Goal: Information Seeking & Learning: Compare options

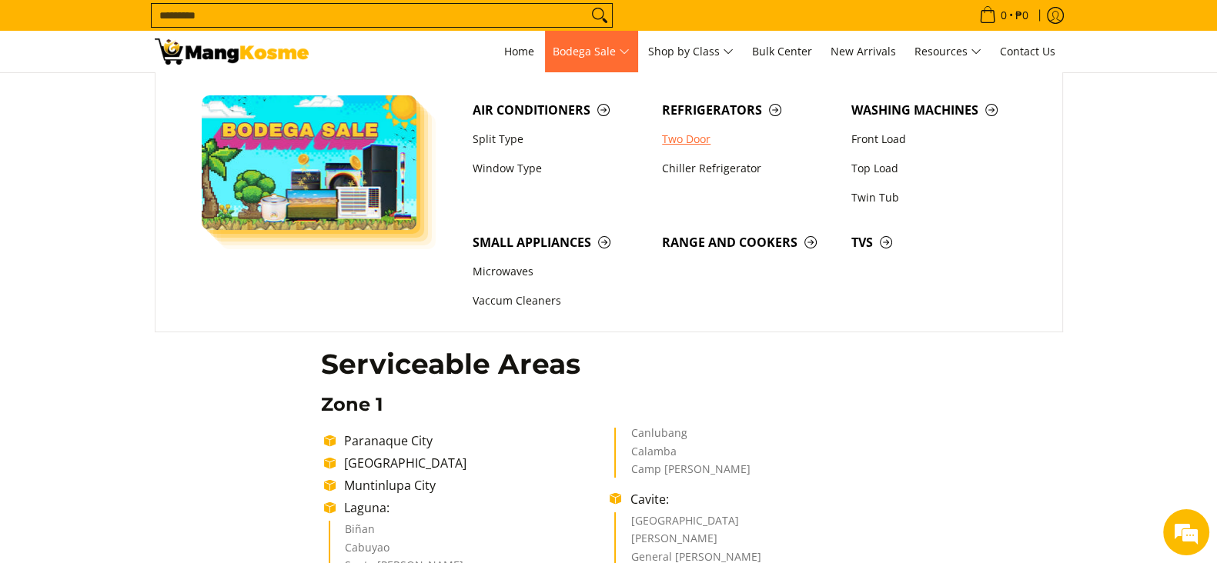
click at [676, 141] on link "Two Door" at bounding box center [748, 139] width 189 height 29
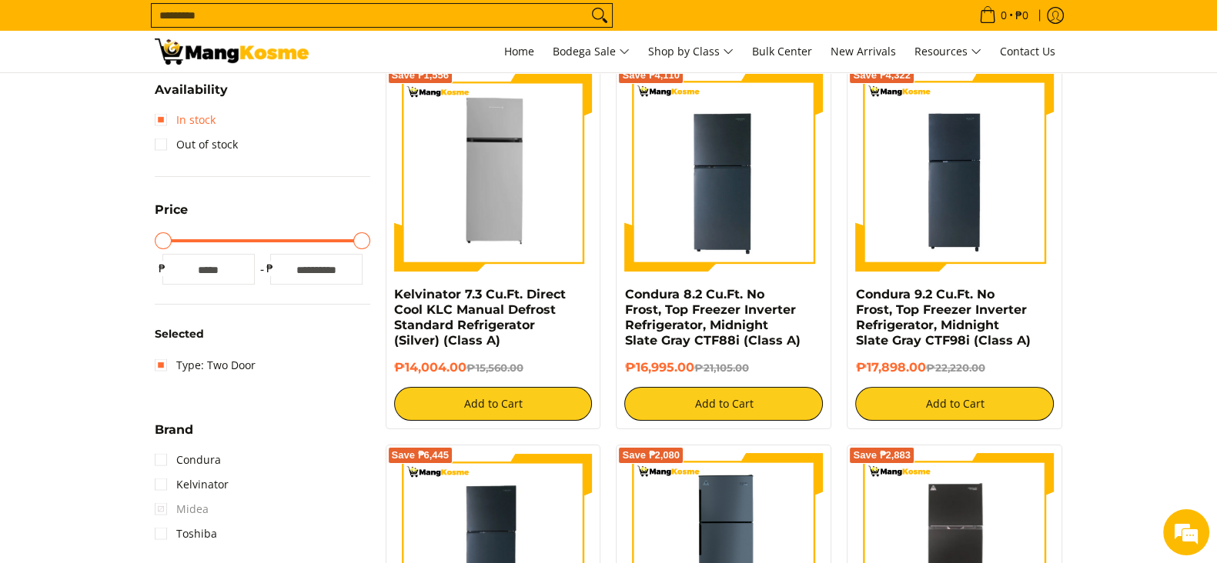
click at [168, 121] on link "In stock" at bounding box center [185, 120] width 61 height 25
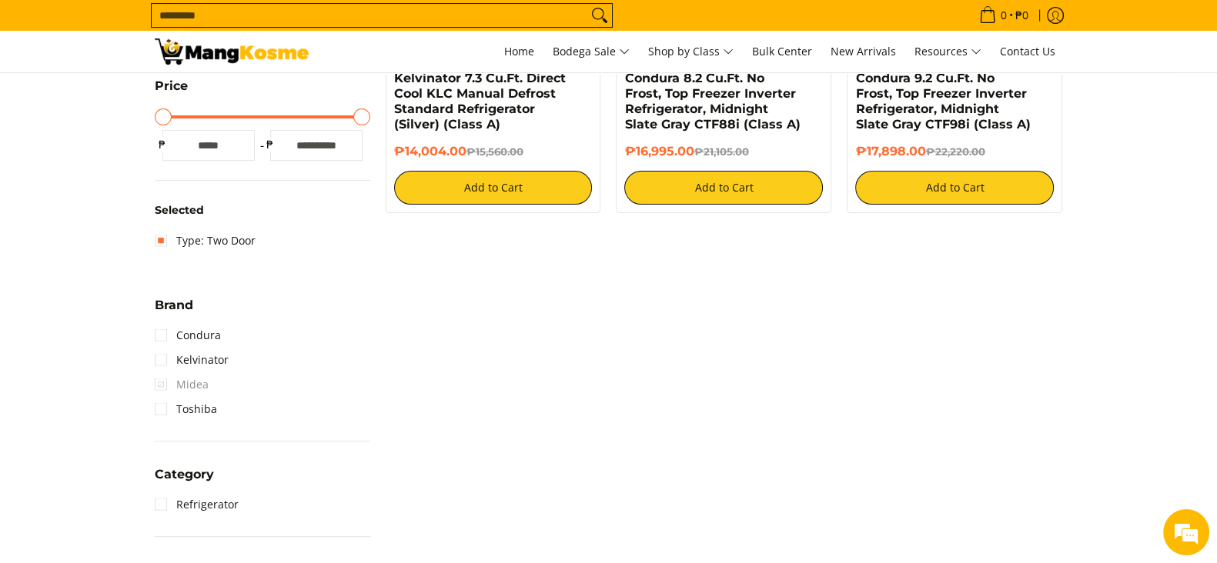
scroll to position [601, 0]
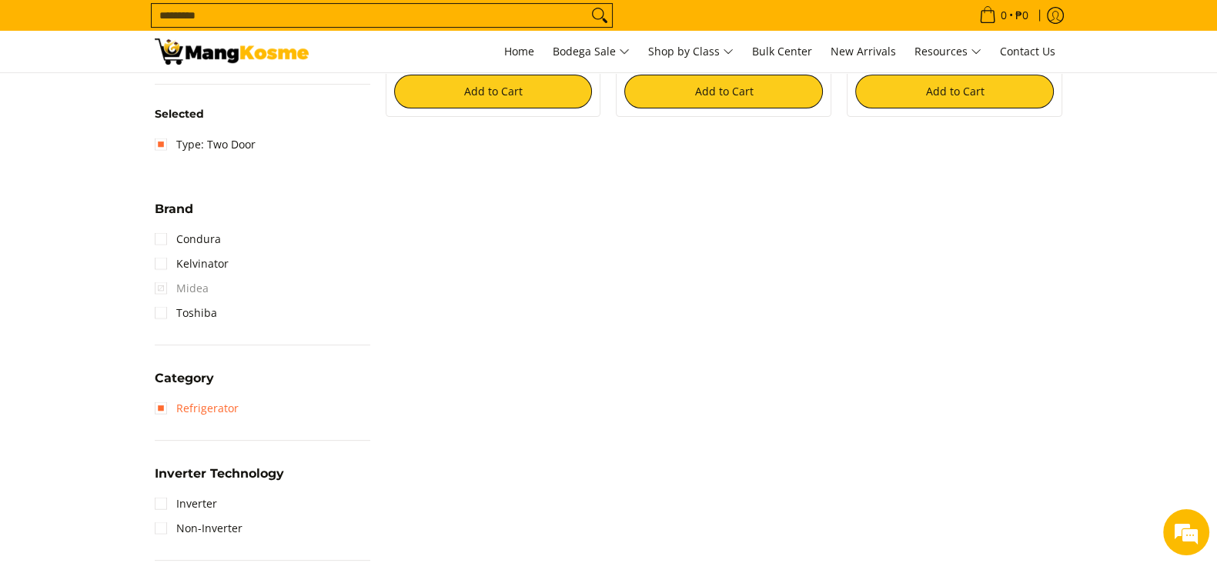
click at [159, 399] on link "Refrigerator" at bounding box center [197, 408] width 84 height 25
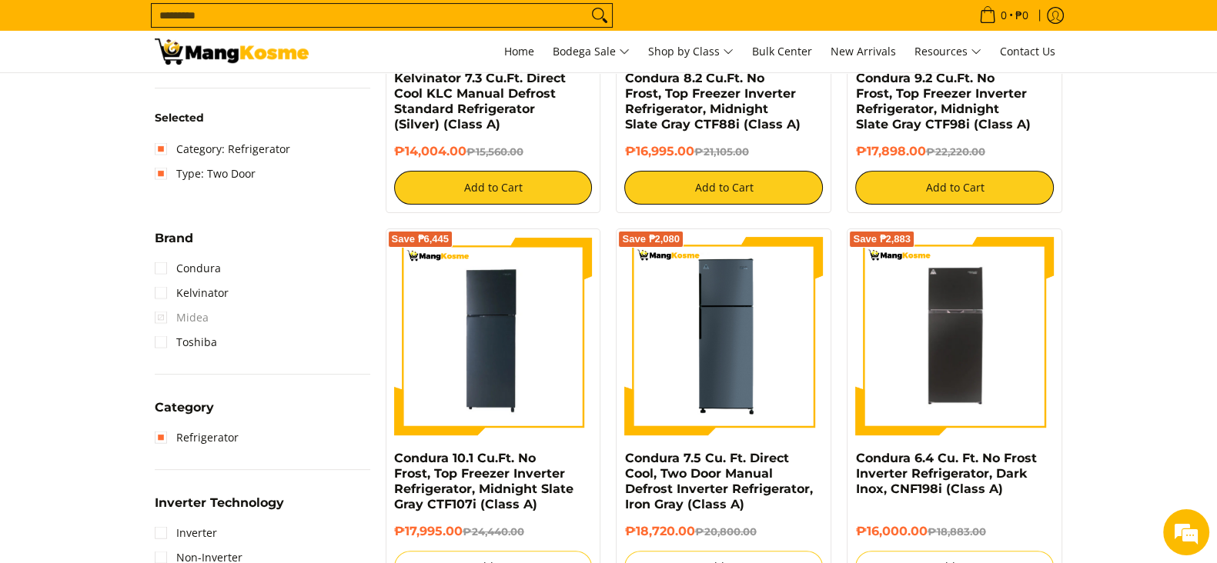
scroll to position [697, 0]
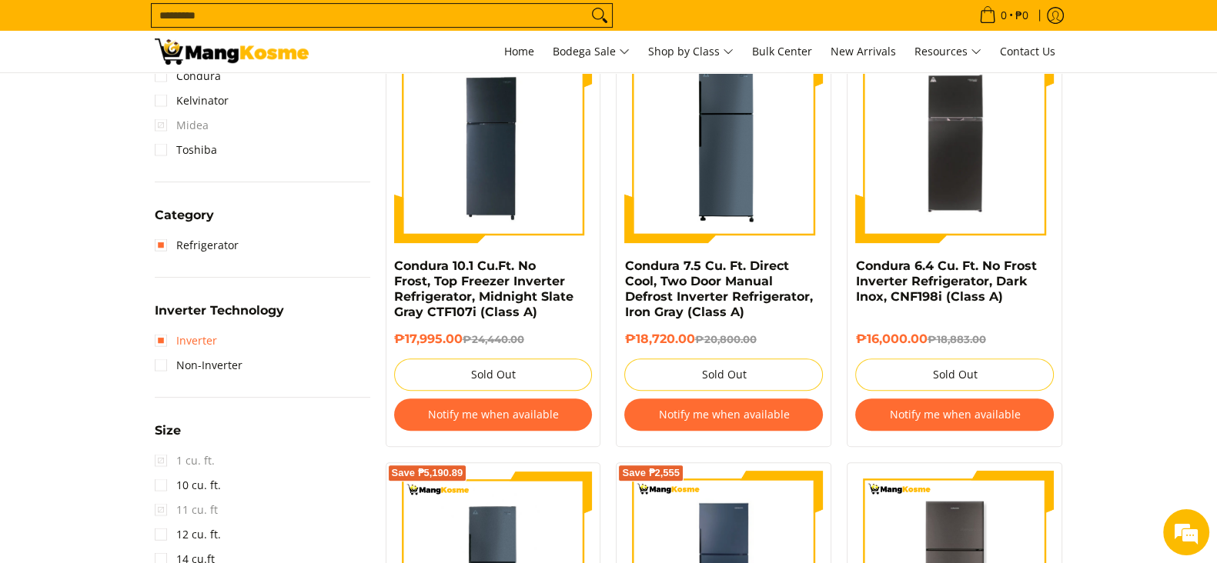
click at [162, 339] on link "Inverter" at bounding box center [186, 341] width 62 height 25
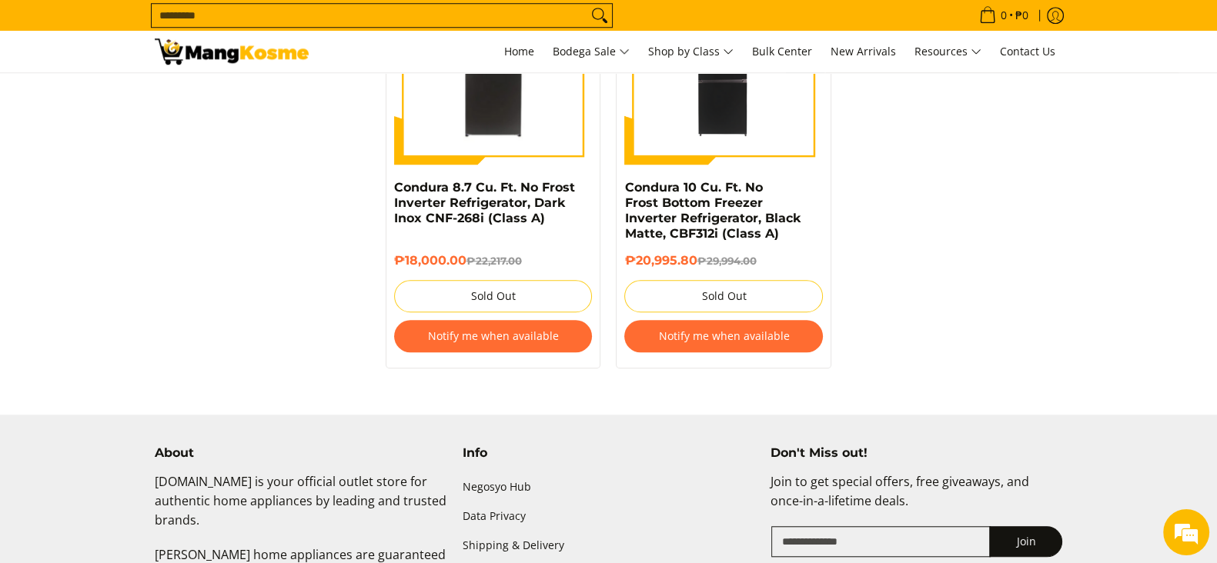
scroll to position [1755, 0]
